Goal: Task Accomplishment & Management: Manage account settings

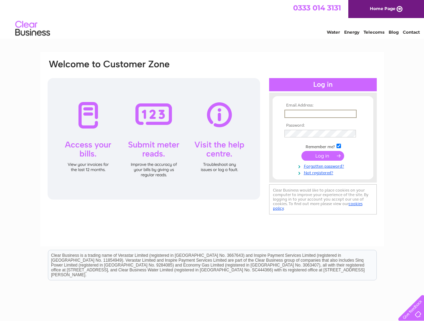
click at [290, 111] on input "text" at bounding box center [320, 114] width 72 height 8
type input "cvfd@hotmail.co.uk"
click at [324, 153] on input "submit" at bounding box center [322, 156] width 43 height 10
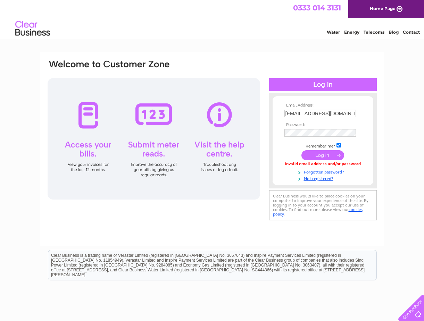
click at [322, 173] on link "Forgotten password?" at bounding box center [323, 171] width 79 height 7
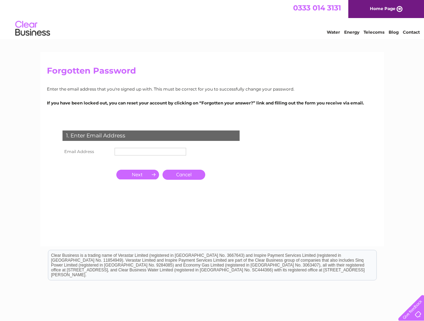
click at [132, 152] on input "text" at bounding box center [150, 152] width 71 height 8
type input "cvfd@hotmail.co.uk"
click at [144, 172] on input "button" at bounding box center [137, 175] width 43 height 10
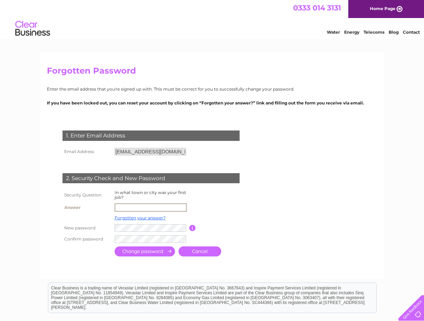
click at [120, 207] on input "text" at bounding box center [151, 207] width 72 height 8
type input "falkirk"
click at [148, 253] on input "submit" at bounding box center [145, 251] width 60 height 10
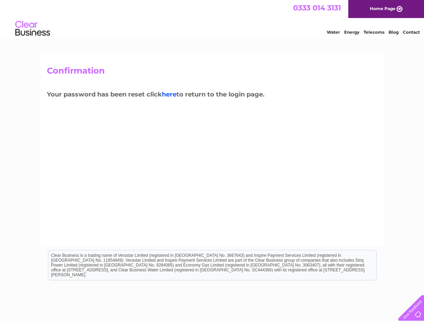
click at [169, 95] on link "here" at bounding box center [169, 95] width 15 height 8
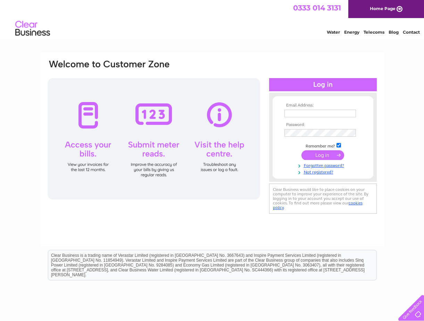
click at [294, 110] on input "text" at bounding box center [319, 114] width 71 height 8
type input "[EMAIL_ADDRESS][DOMAIN_NAME]"
click at [322, 158] on input "submit" at bounding box center [322, 156] width 43 height 10
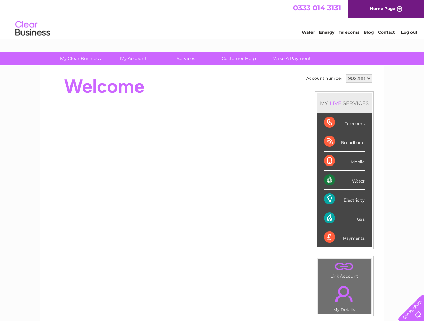
scroll to position [69, 0]
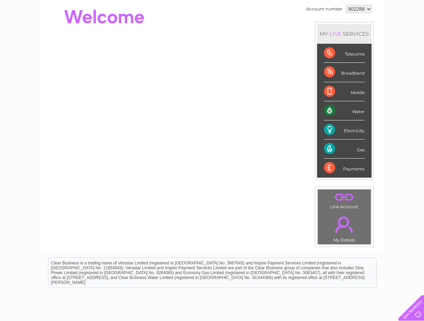
click at [358, 167] on div "Payments" at bounding box center [344, 168] width 41 height 19
click at [355, 171] on div "Payments" at bounding box center [344, 168] width 41 height 19
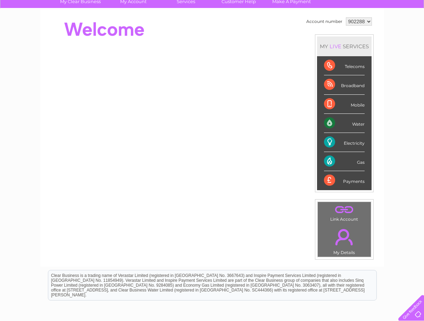
scroll to position [22, 0]
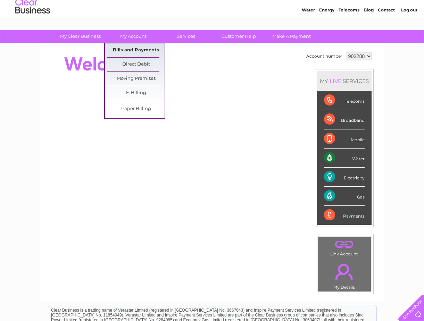
click at [144, 51] on link "Bills and Payments" at bounding box center [135, 50] width 57 height 14
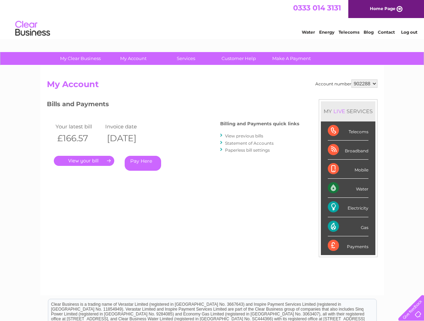
click at [243, 137] on link "View previous bills" at bounding box center [244, 135] width 38 height 5
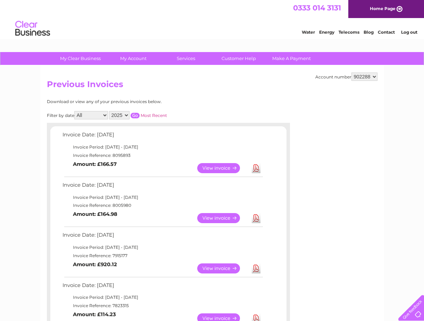
scroll to position [35, 0]
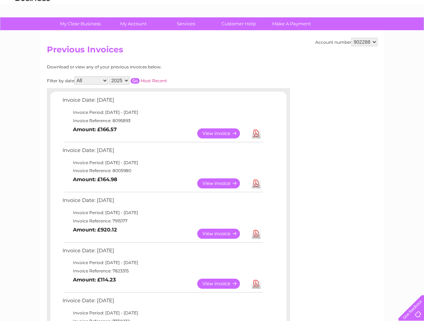
click at [234, 233] on link "View" at bounding box center [222, 234] width 51 height 10
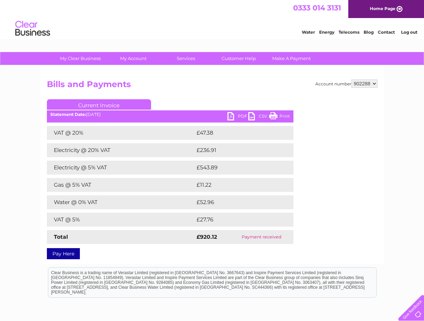
scroll to position [35, 0]
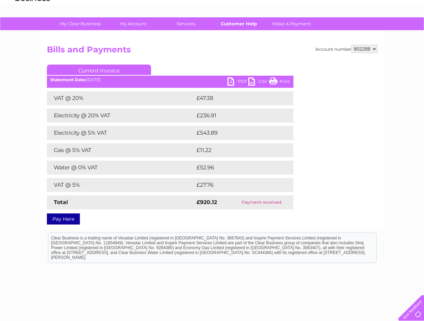
click at [242, 20] on link "Customer Help" at bounding box center [238, 23] width 57 height 13
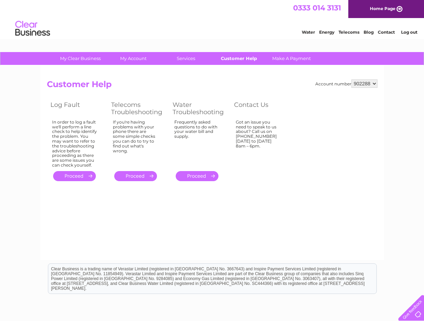
click at [242, 62] on link "Customer Help" at bounding box center [238, 58] width 57 height 13
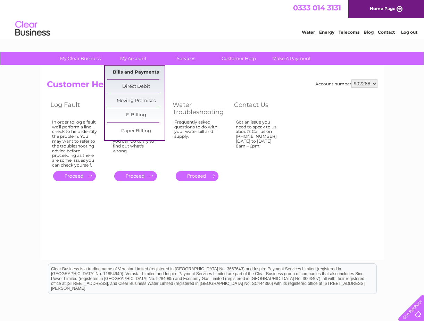
click at [137, 71] on link "Bills and Payments" at bounding box center [135, 73] width 57 height 14
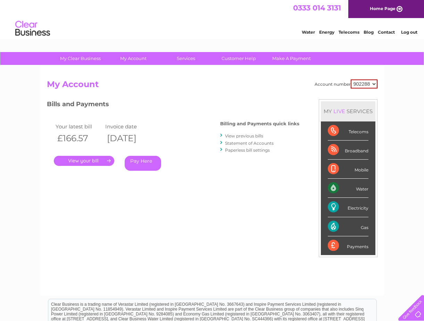
click at [90, 163] on link "." at bounding box center [84, 161] width 60 height 10
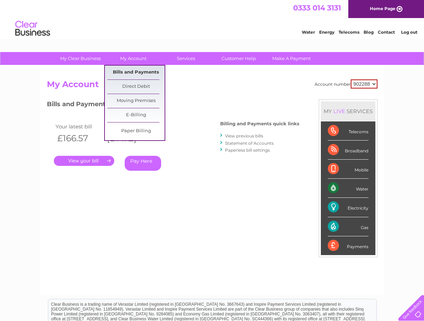
click at [134, 70] on link "Bills and Payments" at bounding box center [135, 73] width 57 height 14
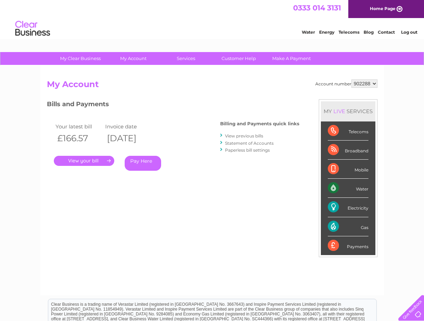
click at [241, 143] on link "Statement of Accounts" at bounding box center [249, 143] width 49 height 5
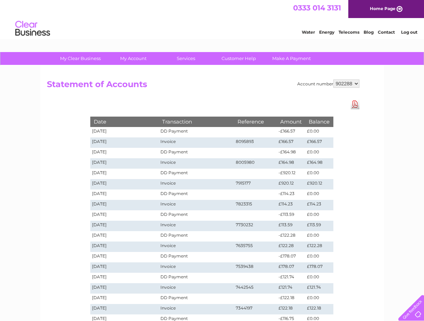
scroll to position [35, 0]
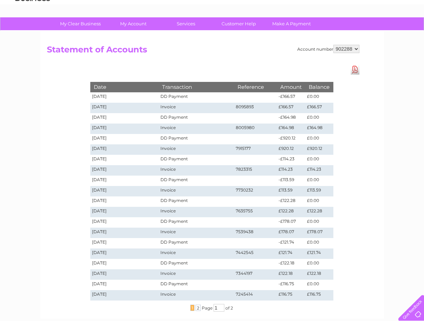
click at [107, 148] on td "[DATE]" at bounding box center [124, 149] width 69 height 10
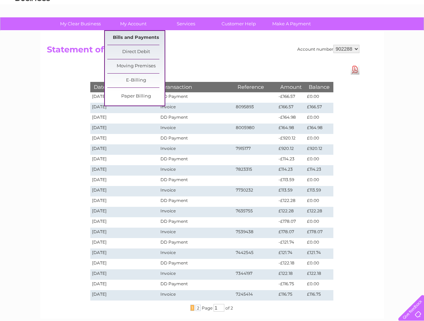
click at [130, 37] on link "Bills and Payments" at bounding box center [135, 38] width 57 height 14
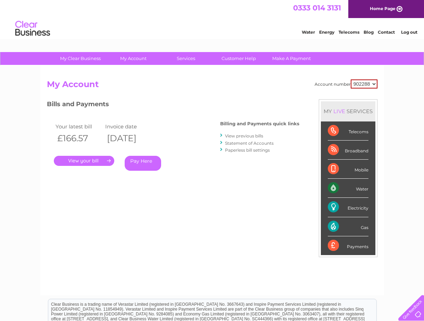
click at [250, 136] on link "View previous bills" at bounding box center [244, 135] width 38 height 5
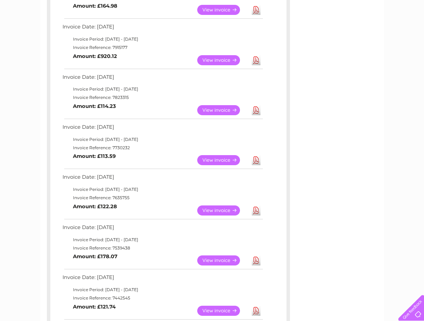
scroll to position [174, 0]
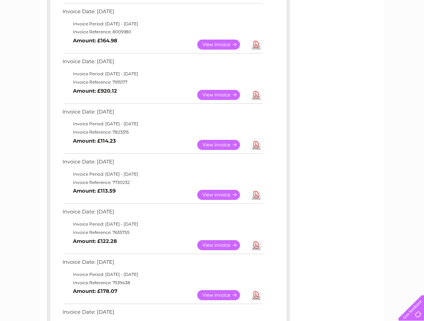
click at [208, 96] on link "View" at bounding box center [222, 95] width 51 height 10
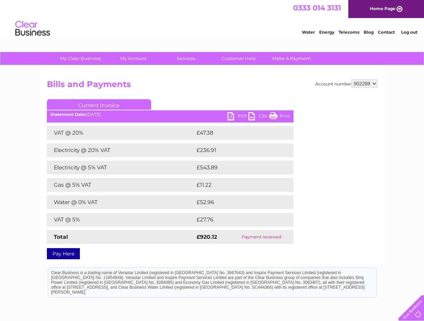
click at [286, 112] on link "Print" at bounding box center [279, 117] width 21 height 10
click at [246, 57] on link "Customer Help" at bounding box center [238, 58] width 57 height 13
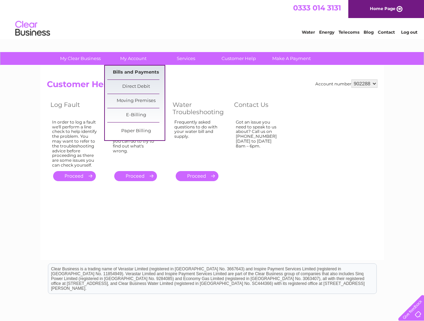
click at [135, 71] on link "Bills and Payments" at bounding box center [135, 73] width 57 height 14
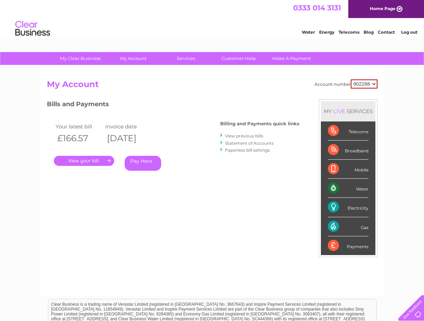
click at [225, 137] on li "View previous bills" at bounding box center [259, 135] width 79 height 7
click at [236, 137] on link "View previous bills" at bounding box center [244, 135] width 38 height 5
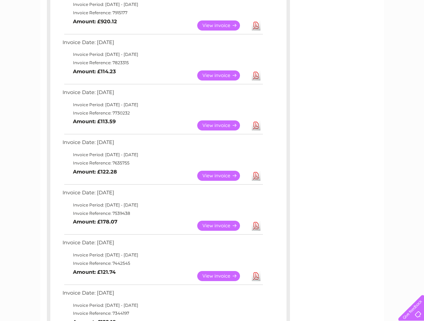
scroll to position [347, 0]
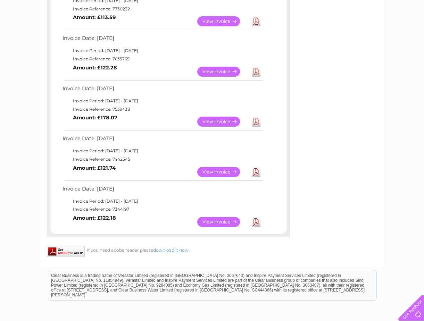
click at [213, 169] on link "View" at bounding box center [222, 172] width 51 height 10
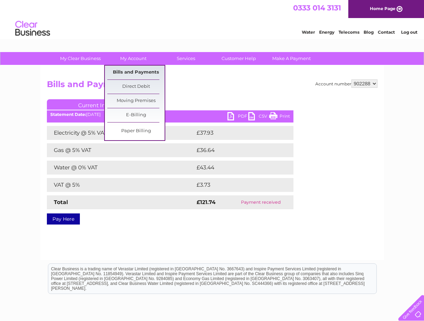
click at [145, 70] on link "Bills and Payments" at bounding box center [135, 73] width 57 height 14
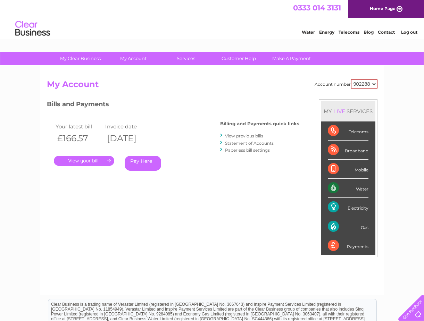
click at [247, 136] on link "View previous bills" at bounding box center [244, 135] width 38 height 5
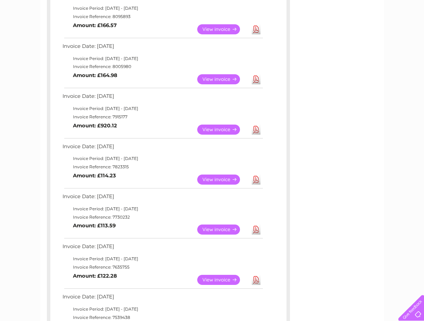
scroll to position [174, 0]
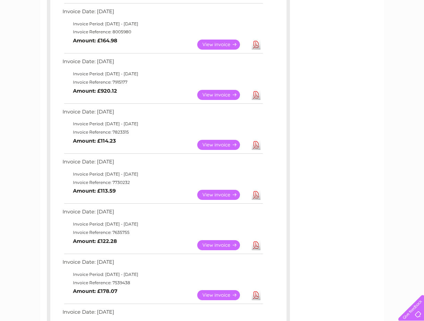
click at [220, 297] on link "View" at bounding box center [222, 295] width 51 height 10
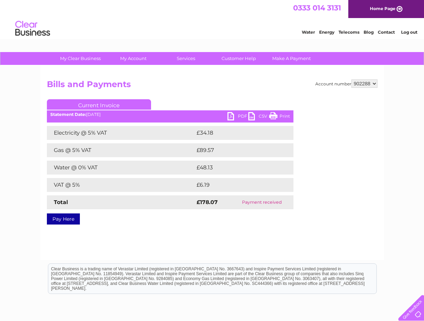
click at [273, 115] on link "Print" at bounding box center [279, 117] width 21 height 10
